Goal: Find specific page/section

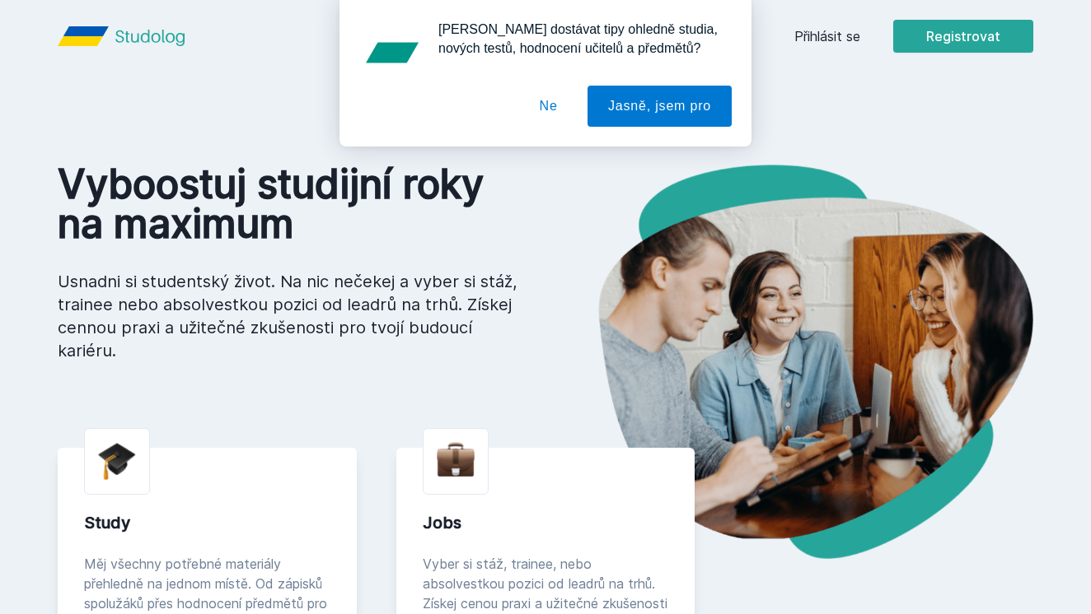
click at [534, 112] on button "Ne" at bounding box center [548, 106] width 59 height 41
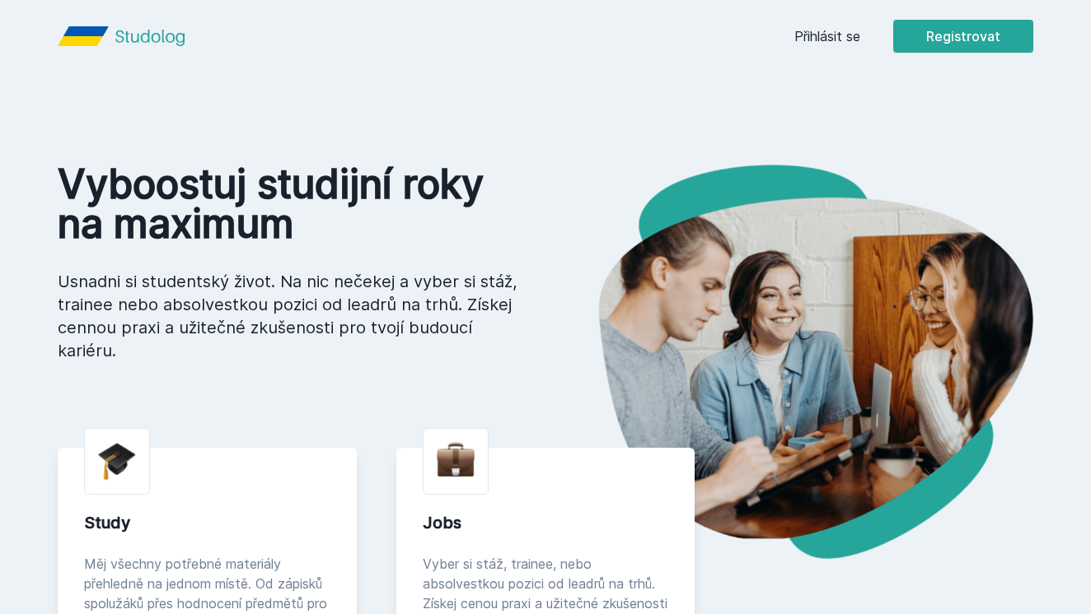
click at [837, 36] on link "Přihlásit se" at bounding box center [827, 36] width 66 height 20
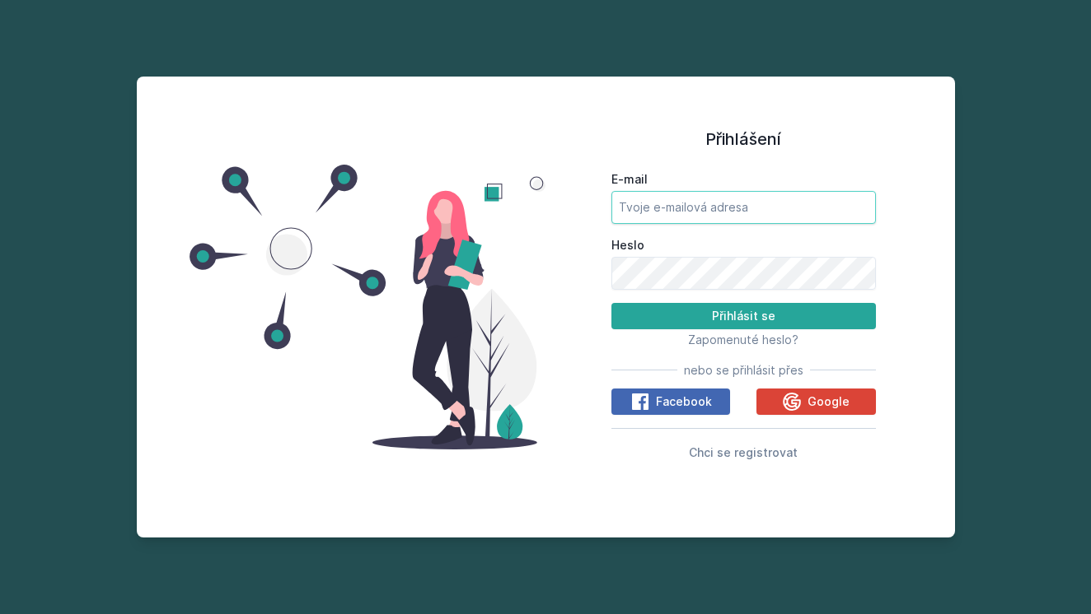
click at [862, 213] on input "E-mail" at bounding box center [743, 207] width 264 height 33
type input "D"
type input "[EMAIL_ADDRESS][DOMAIN_NAME]"
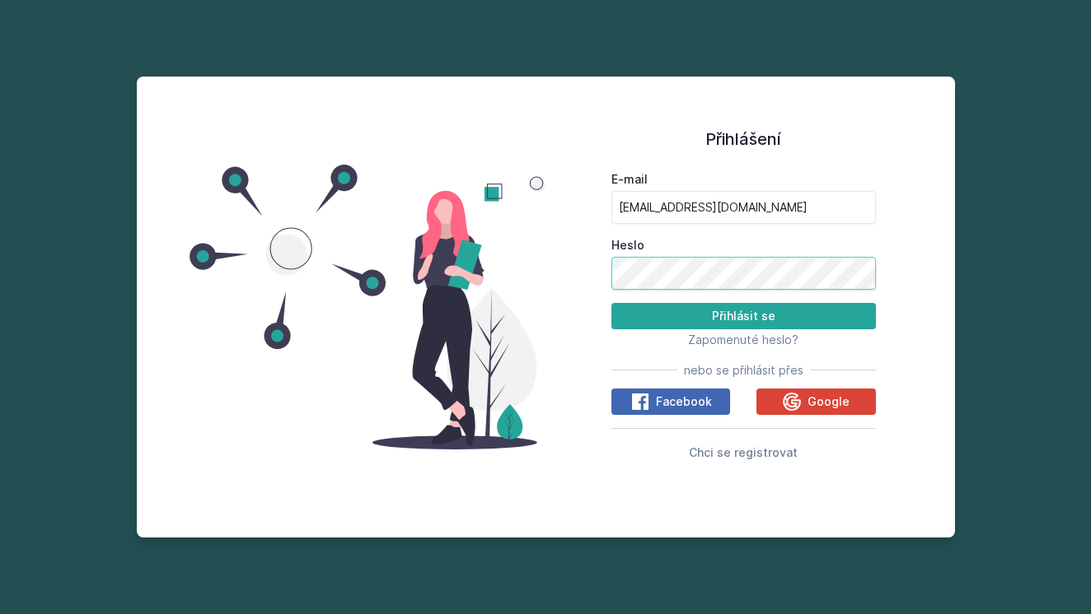
click at [743, 315] on button "Přihlásit se" at bounding box center [743, 316] width 264 height 26
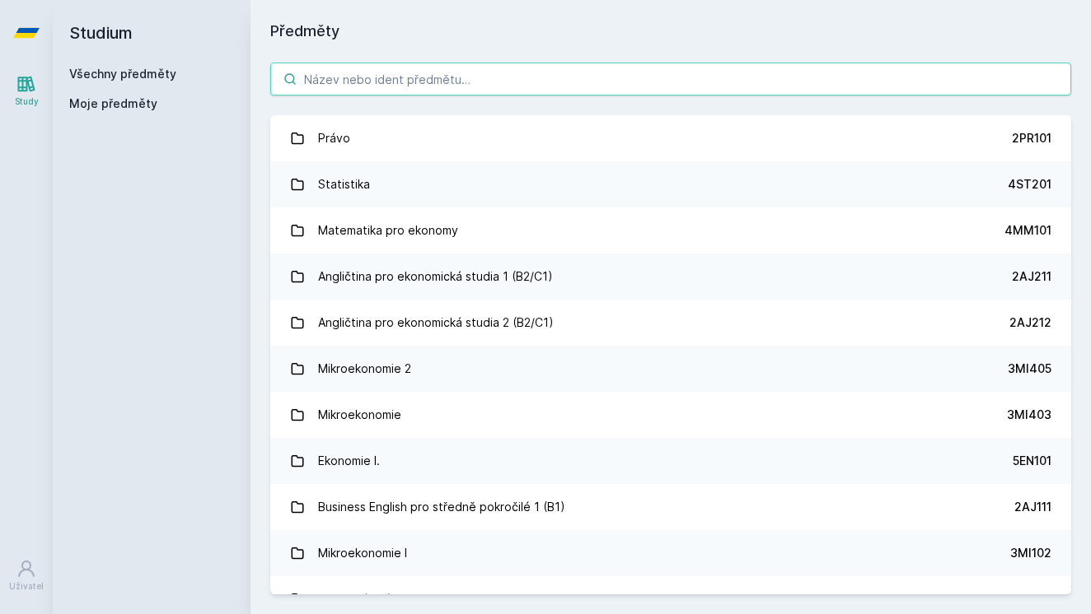
click at [717, 75] on input "search" at bounding box center [670, 79] width 801 height 33
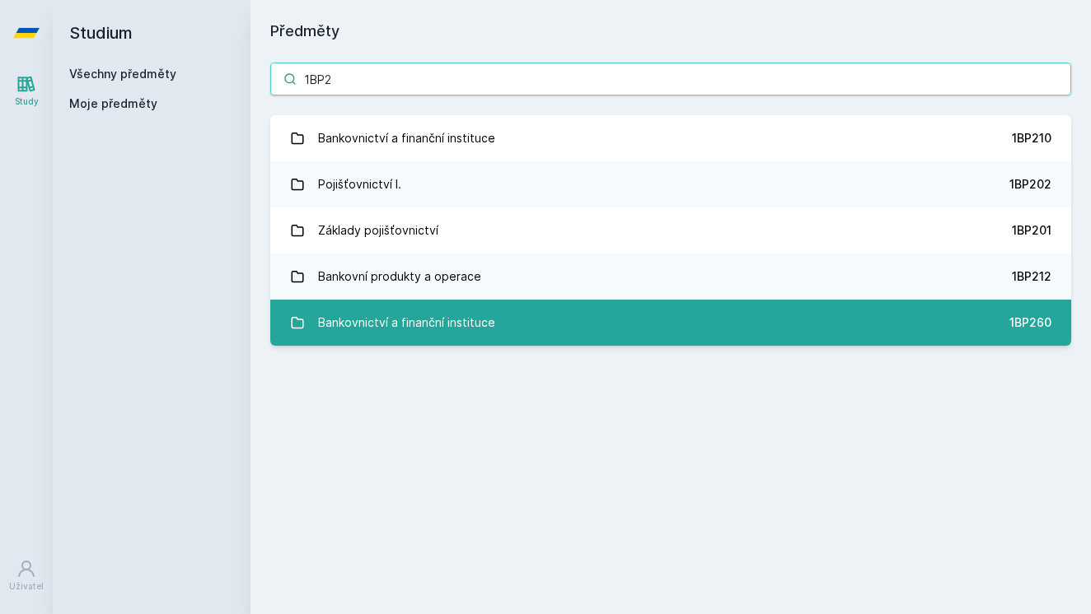
type input "1BP2"
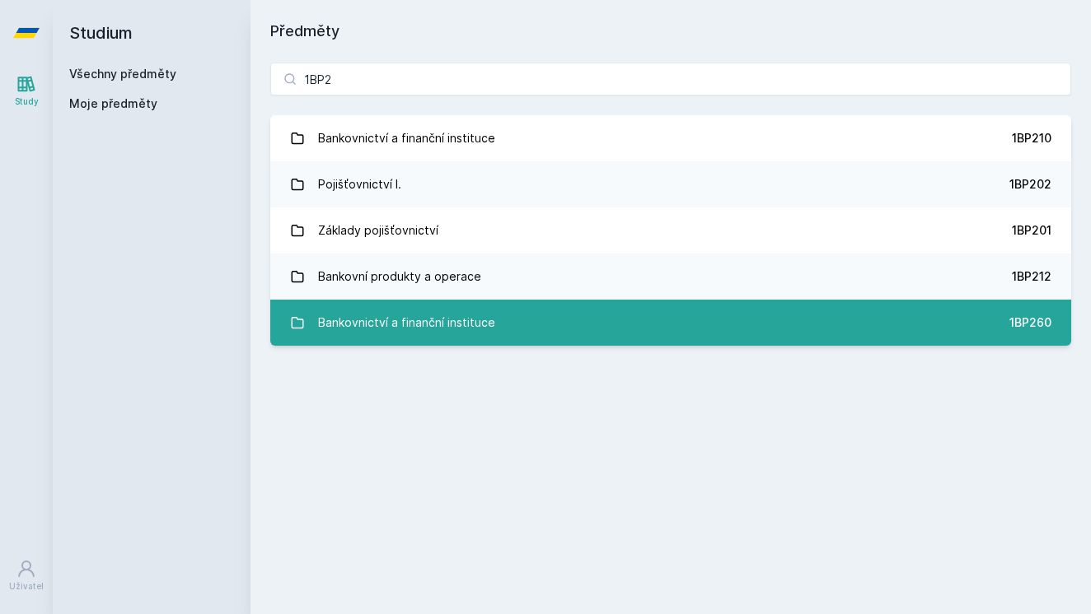
click at [586, 331] on link "Bankovnictví a finanční instituce 1BP260" at bounding box center [670, 323] width 801 height 46
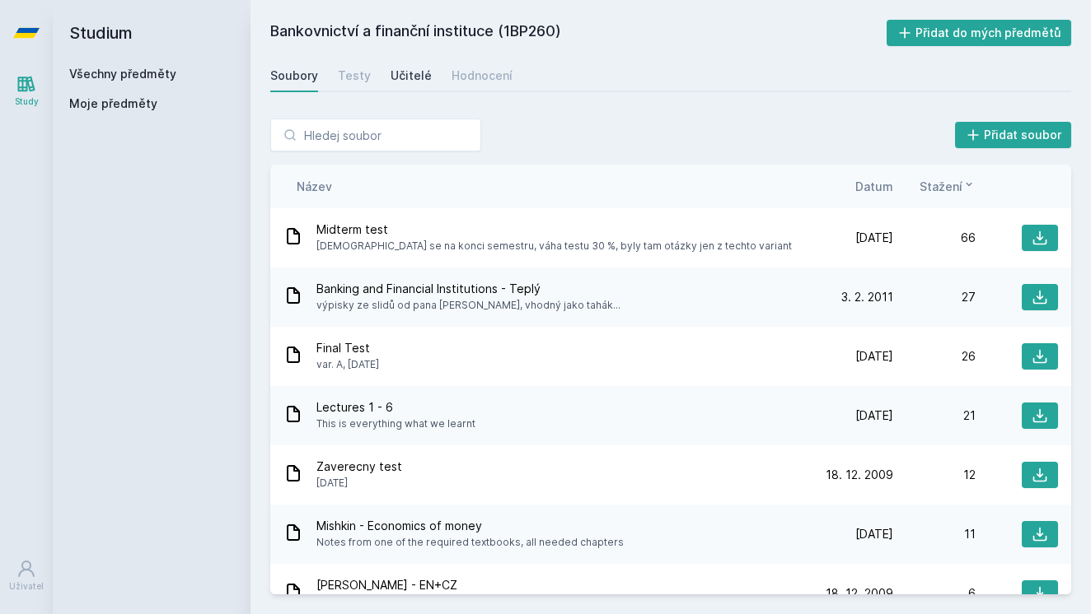
click at [400, 86] on link "Učitelé" at bounding box center [410, 75] width 41 height 33
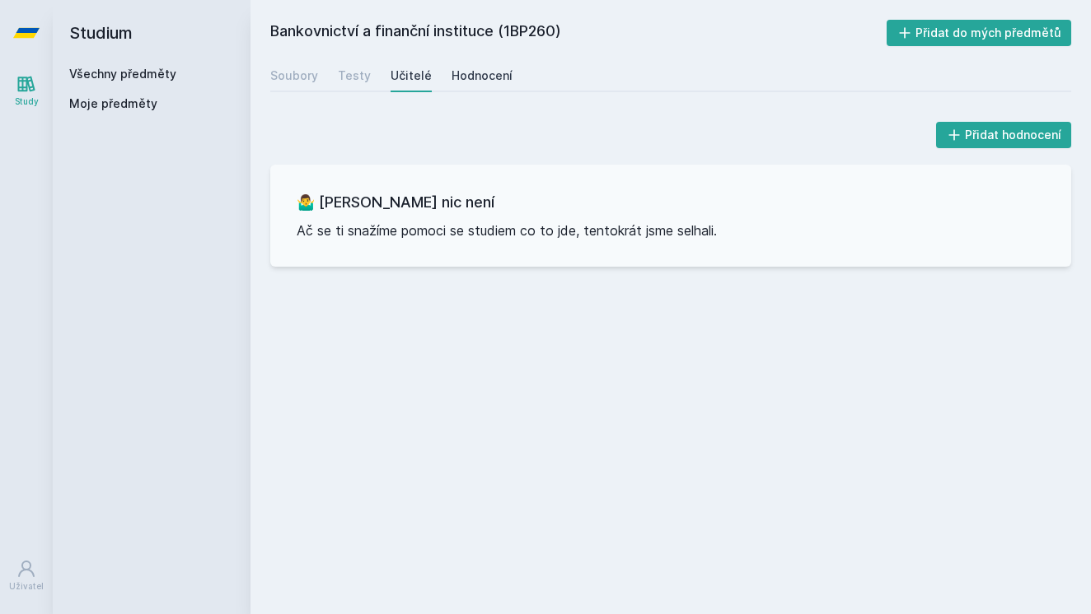
click at [461, 70] on div "Hodnocení" at bounding box center [481, 76] width 61 height 16
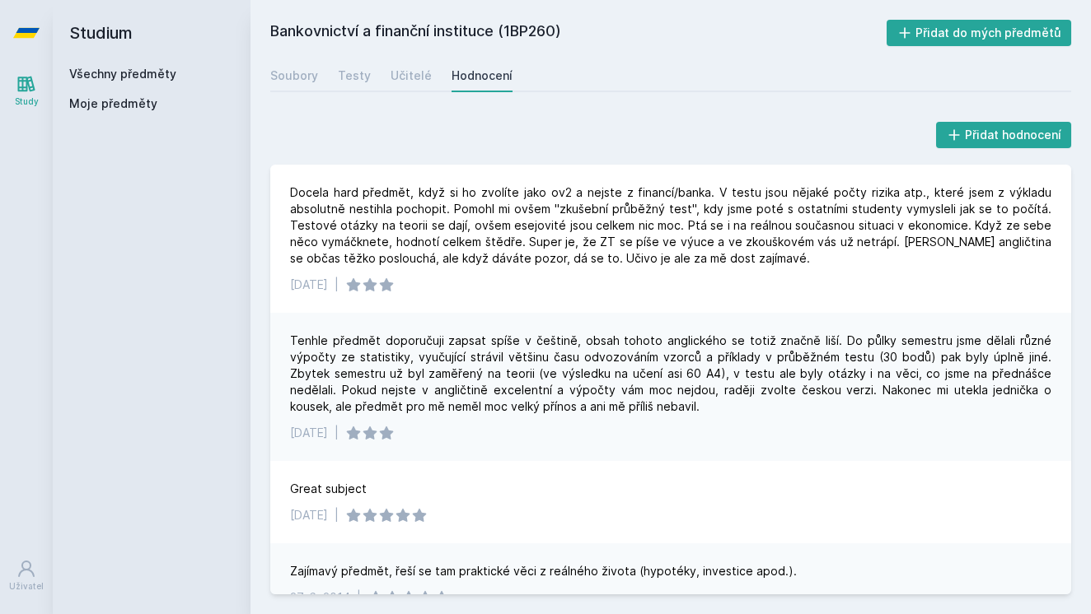
click at [116, 28] on h2 "Studium" at bounding box center [151, 33] width 165 height 66
click at [284, 31] on h2 "Bankovnictví a finanční instituce (1BP260)" at bounding box center [578, 33] width 616 height 26
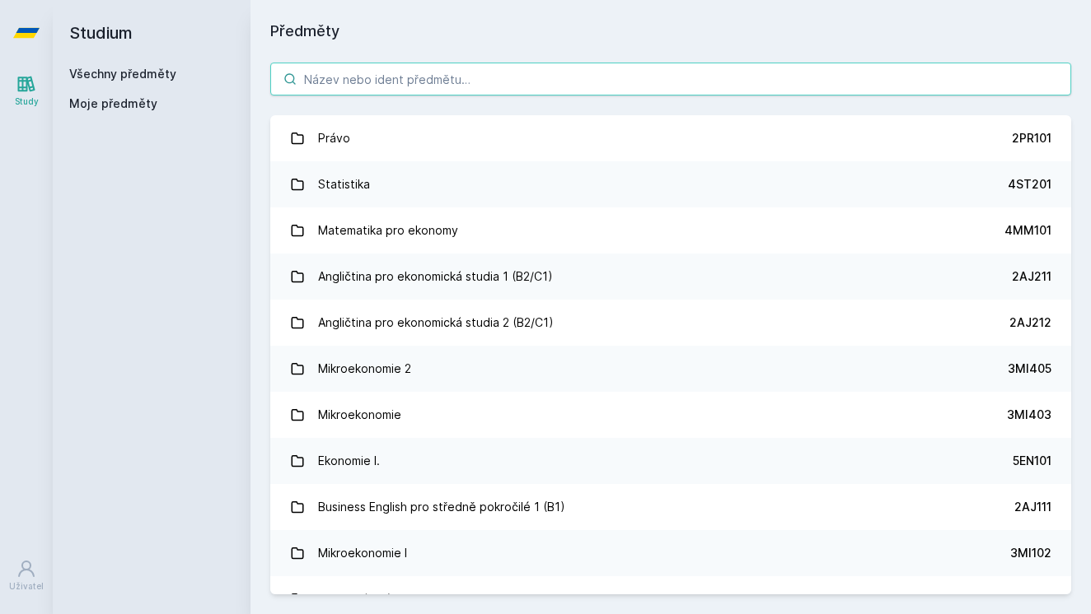
click at [374, 81] on input "search" at bounding box center [670, 79] width 801 height 33
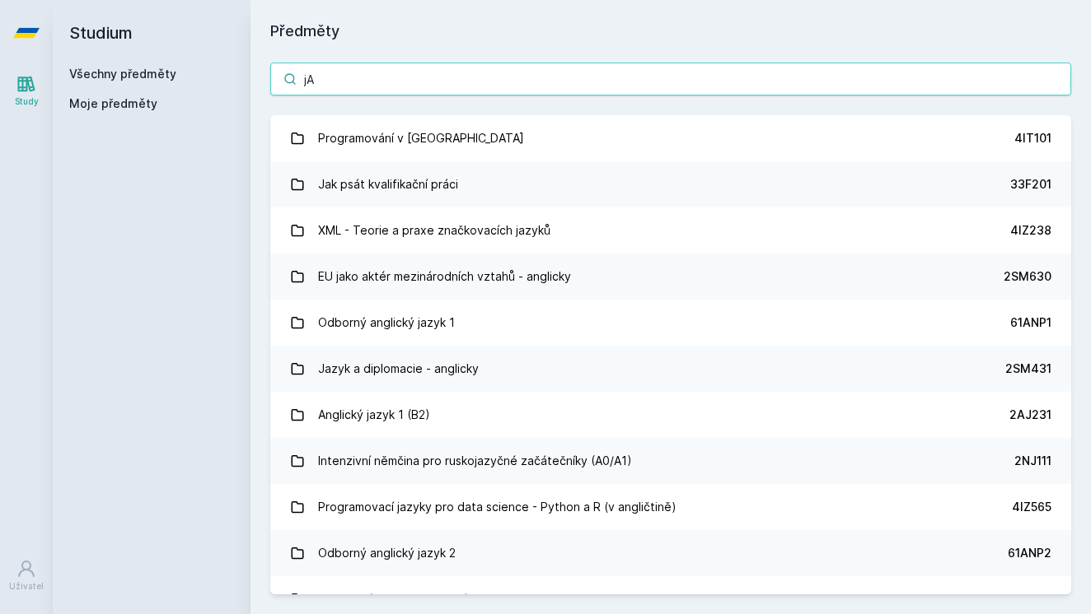
type input "j"
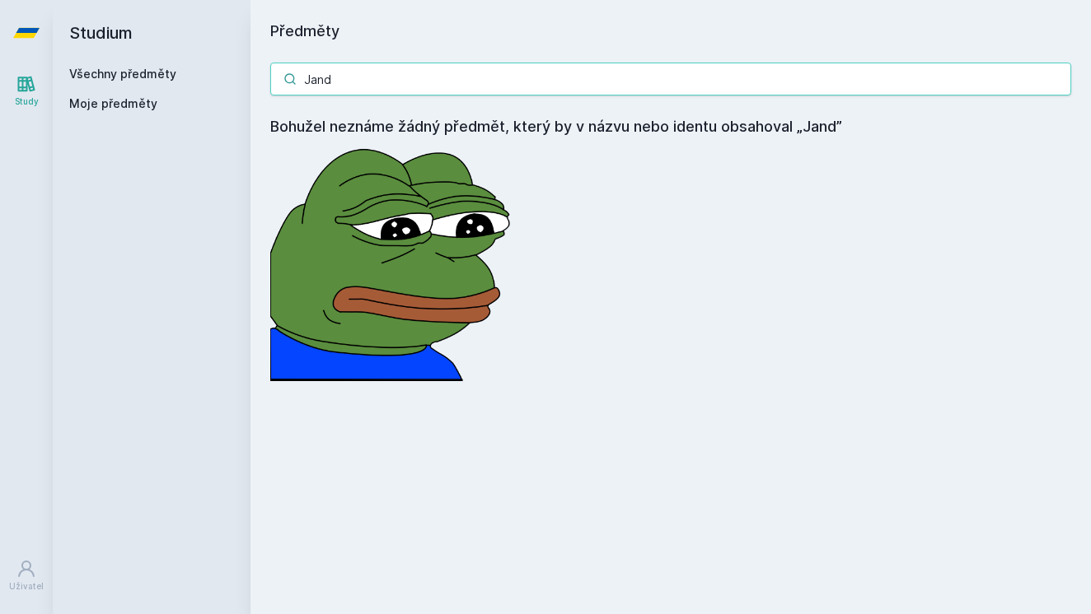
type input "[PERSON_NAME]"
